Goal: Find specific page/section: Find specific page/section

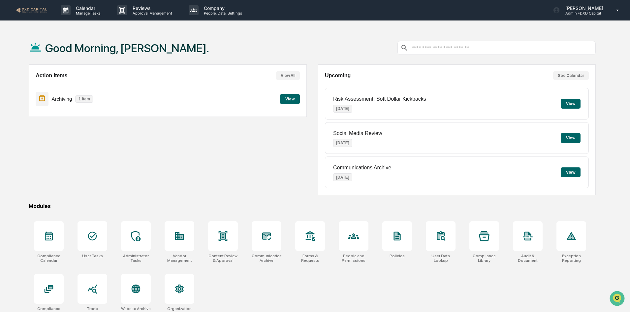
click at [289, 98] on button "View" at bounding box center [290, 99] width 20 height 10
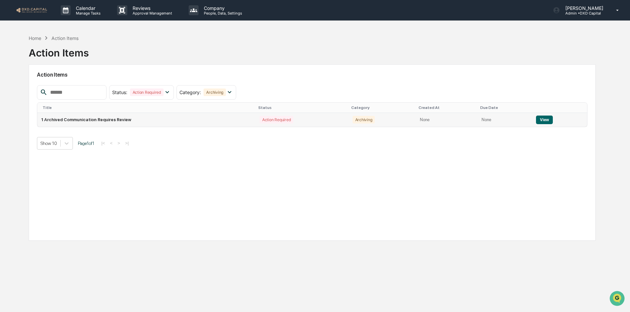
click at [546, 119] on button "View" at bounding box center [544, 119] width 17 height 9
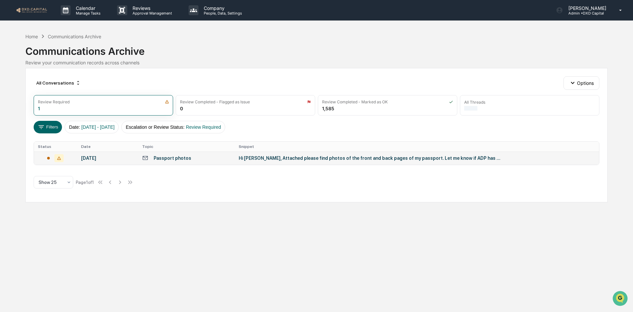
click at [285, 158] on div "Hi [PERSON_NAME], Attached please find photos of the front and back pages of my…" at bounding box center [371, 157] width 264 height 5
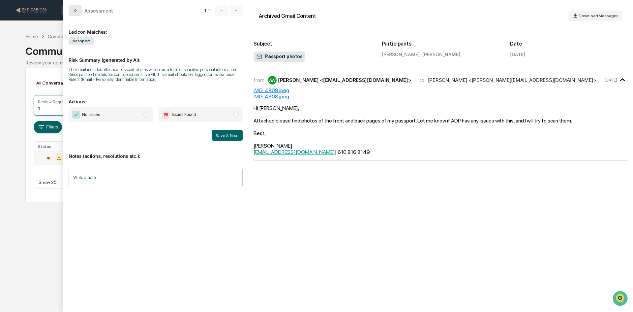
click at [79, 12] on button "modal" at bounding box center [75, 10] width 13 height 11
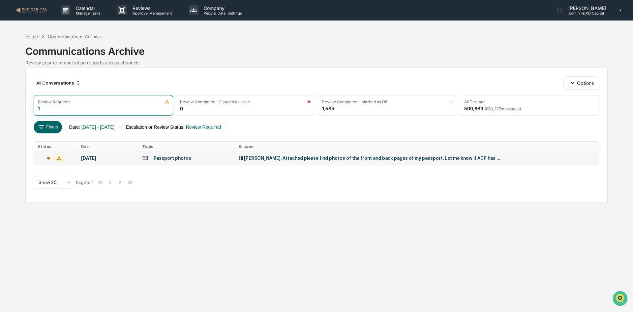
click at [29, 35] on div "Home" at bounding box center [31, 37] width 13 height 6
